Goal: Task Accomplishment & Management: Complete application form

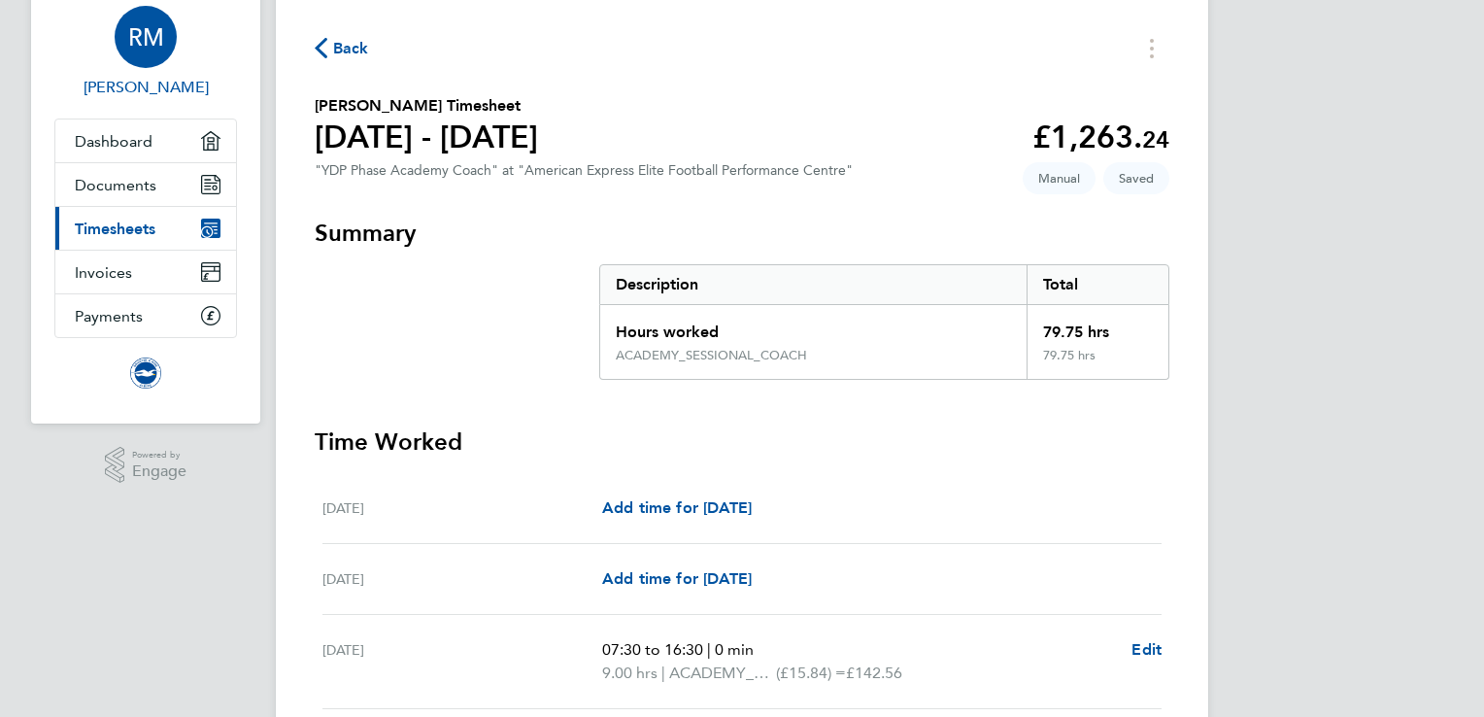
scroll to position [68, 0]
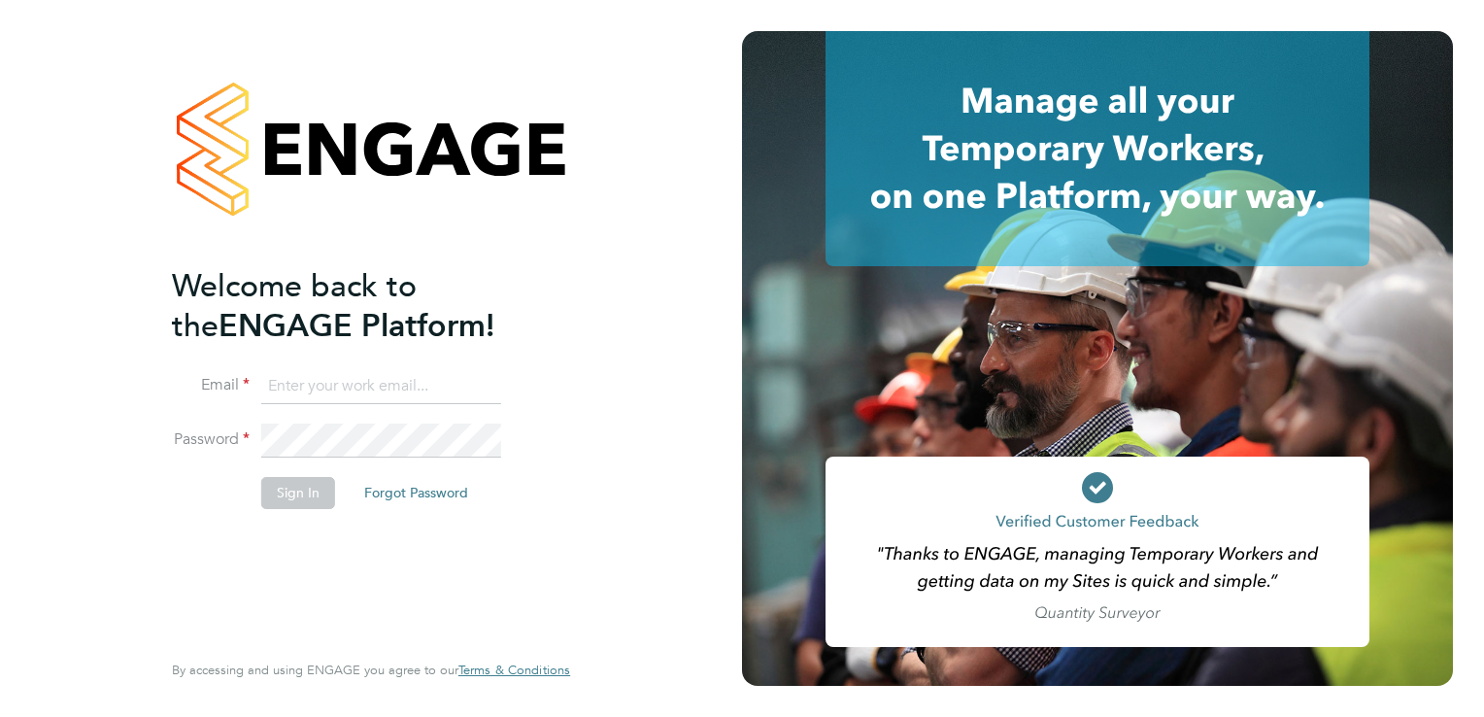
click at [310, 386] on input at bounding box center [381, 386] width 240 height 35
type input "rhys.tnpi@gmail.com"
click at [290, 492] on button "Sign In" at bounding box center [298, 492] width 74 height 31
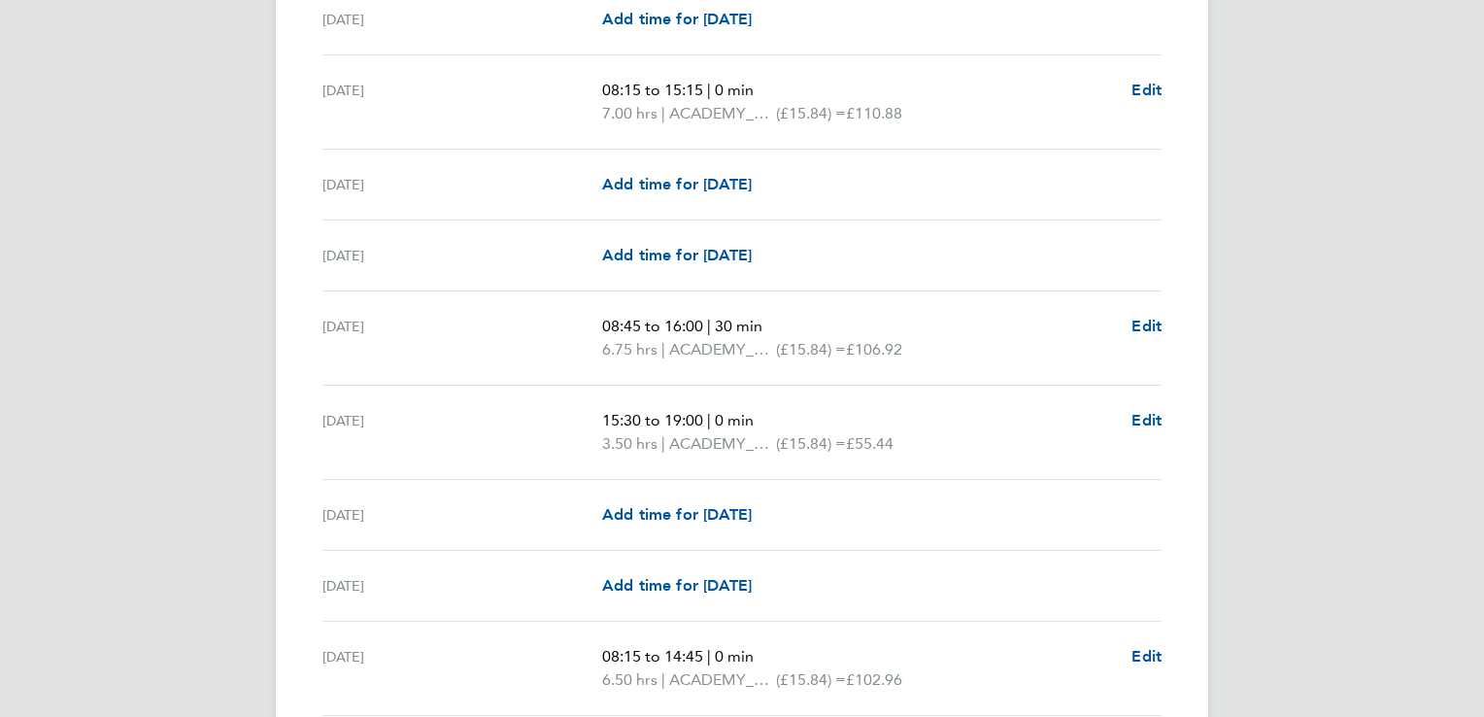
scroll to position [2561, 0]
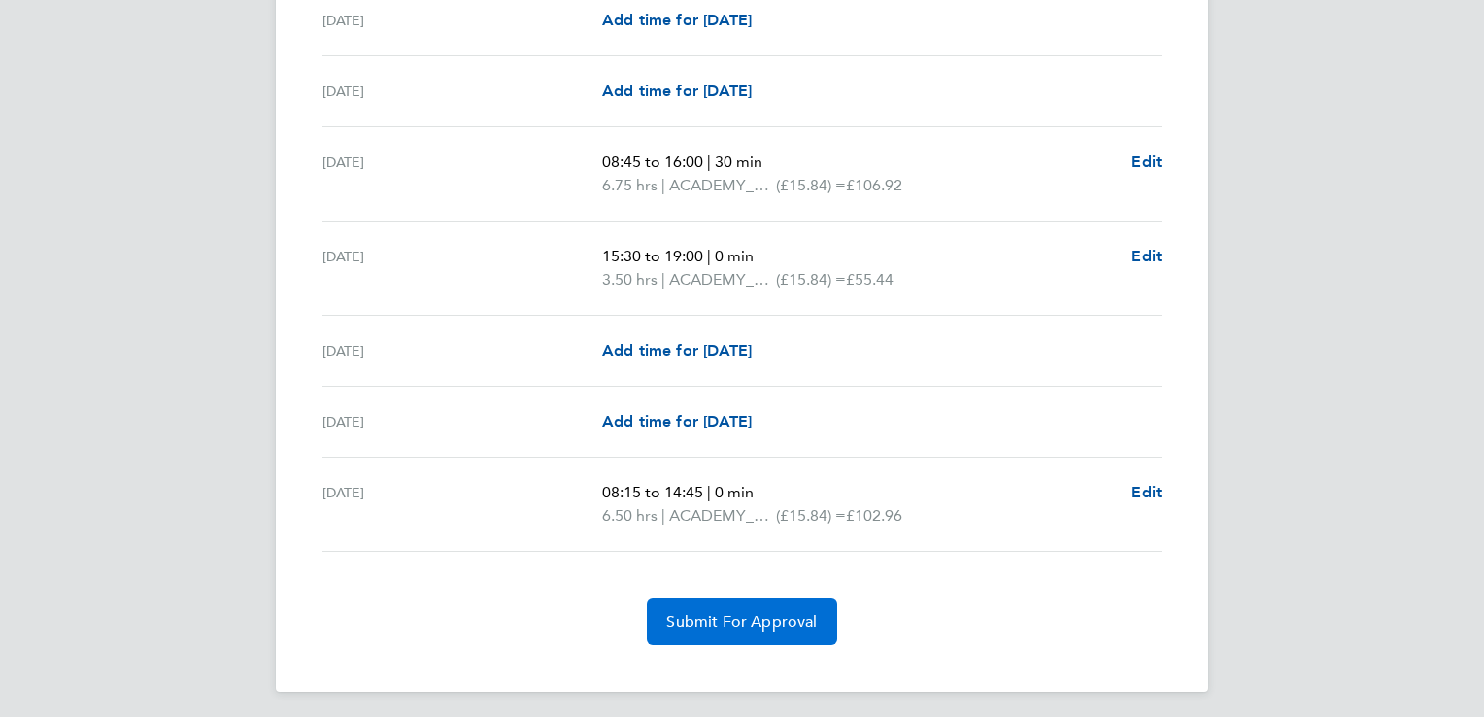
click at [730, 615] on span "Submit For Approval" at bounding box center [741, 621] width 151 height 19
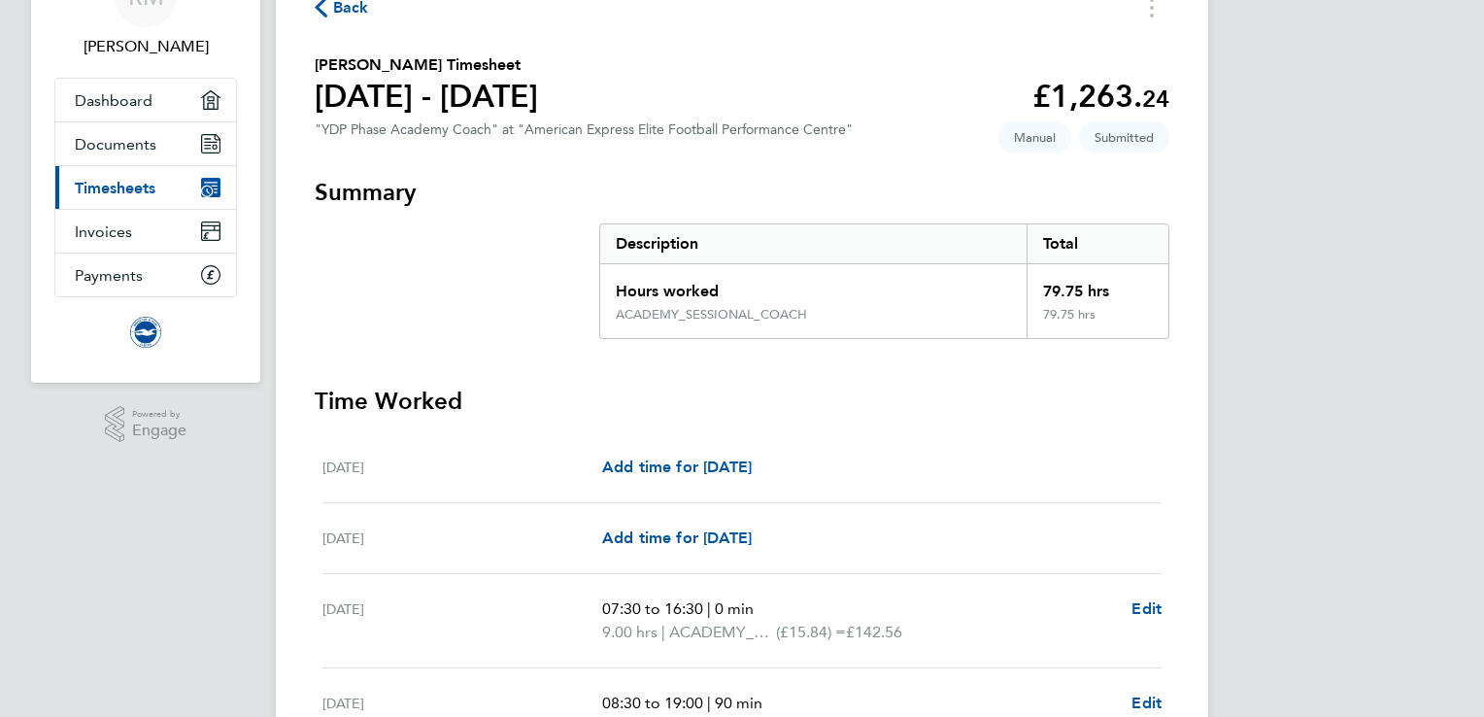
scroll to position [0, 0]
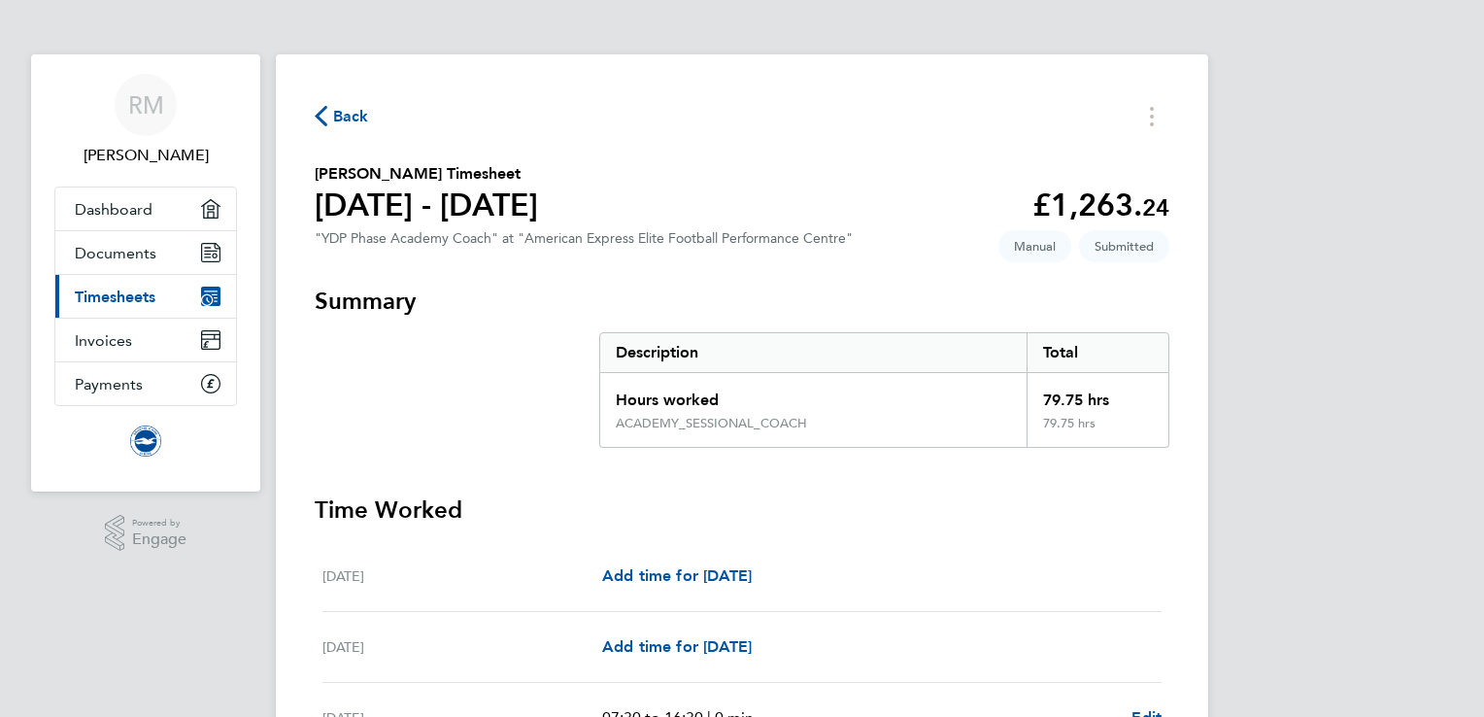
click at [334, 111] on span "Back" at bounding box center [351, 116] width 36 height 23
